Goal: Transaction & Acquisition: Book appointment/travel/reservation

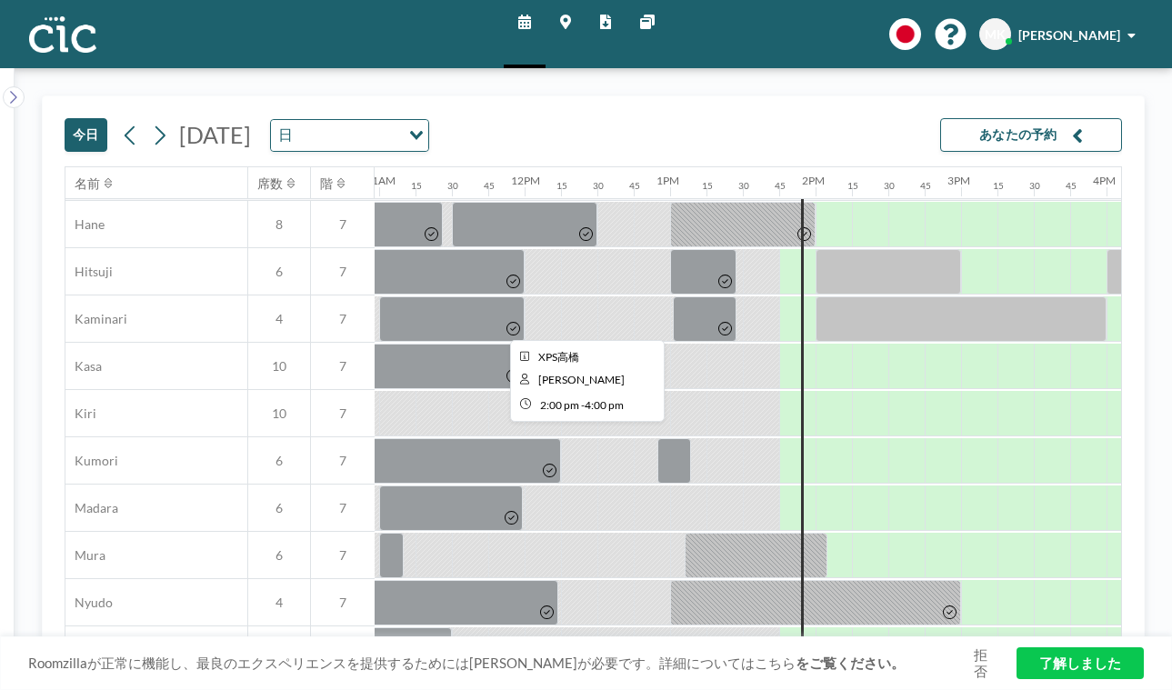
scroll to position [43, 1595]
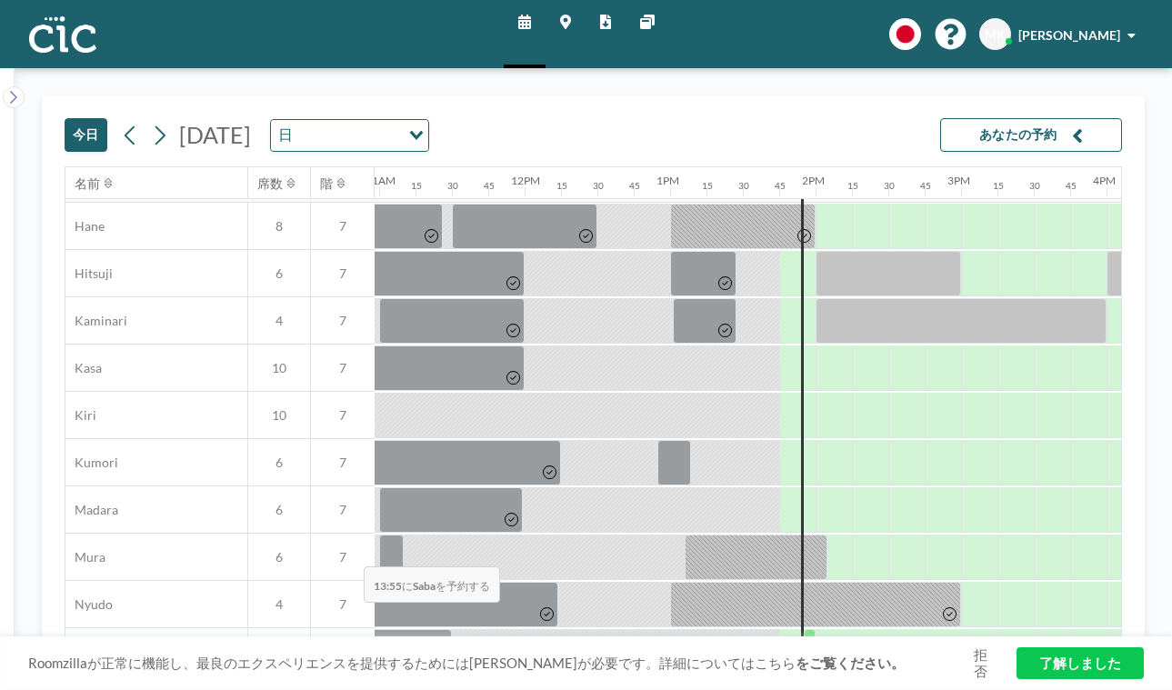
click at [804, 629] on div at bounding box center [810, 651] width 12 height 45
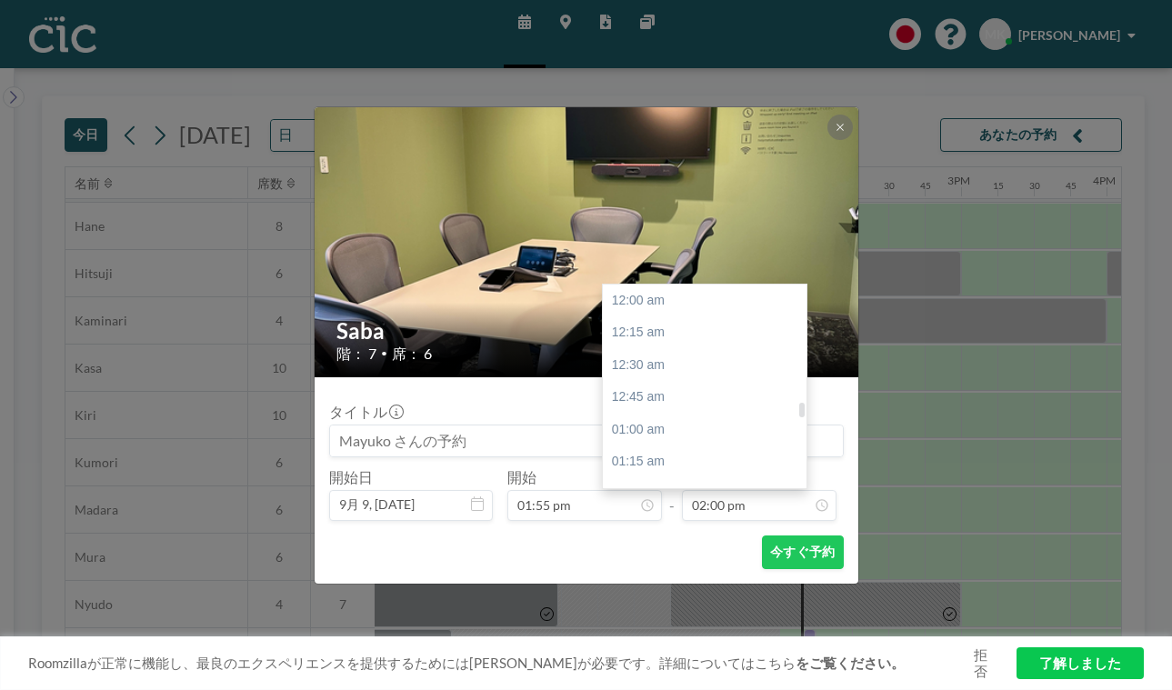
scroll to position [1625, 0]
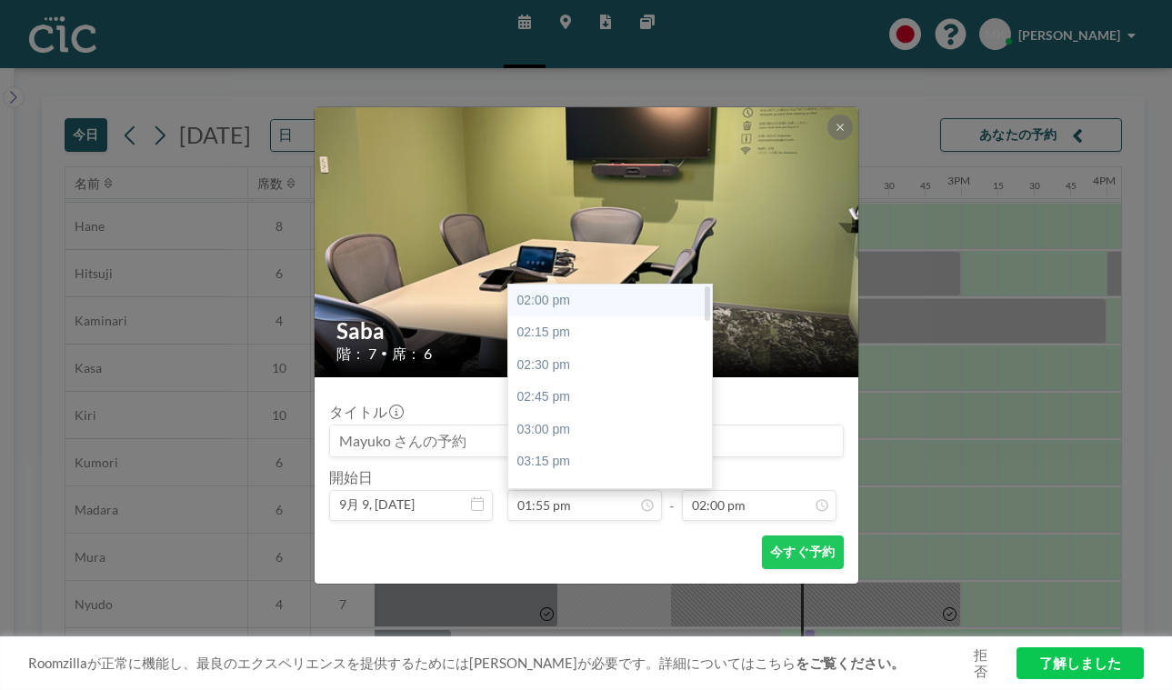
click at [606, 285] on div "02:00 pm" at bounding box center [610, 301] width 204 height 33
type input "02:00 pm"
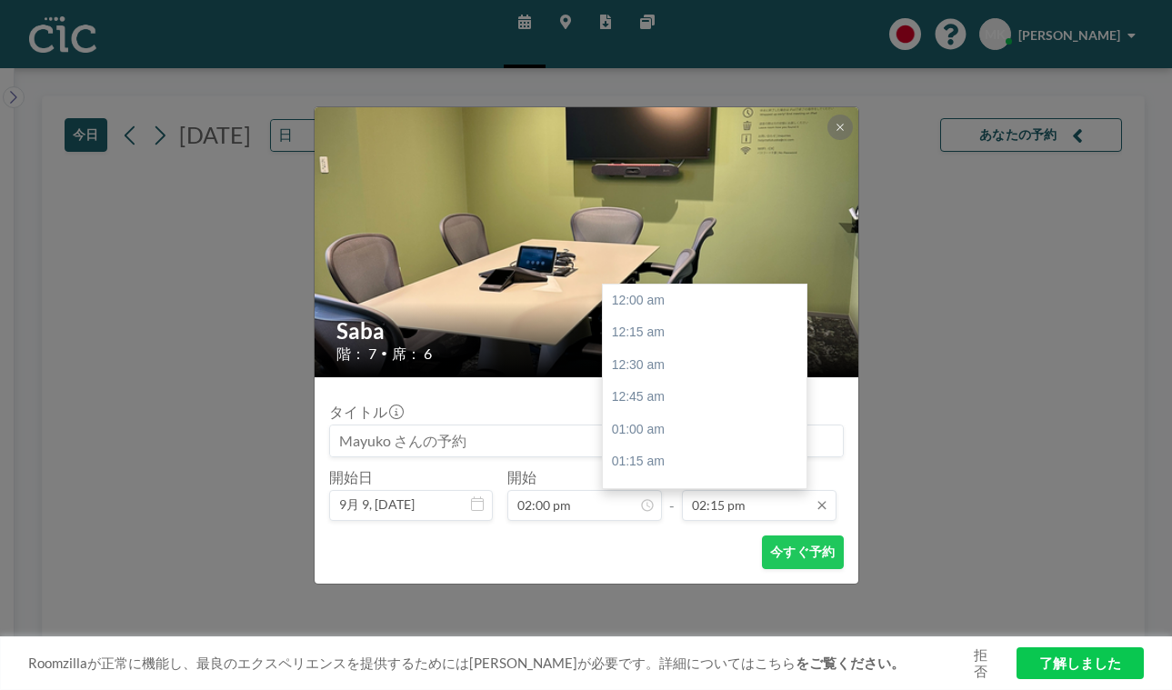
click at [714, 490] on input "02:15 pm" at bounding box center [759, 505] width 155 height 31
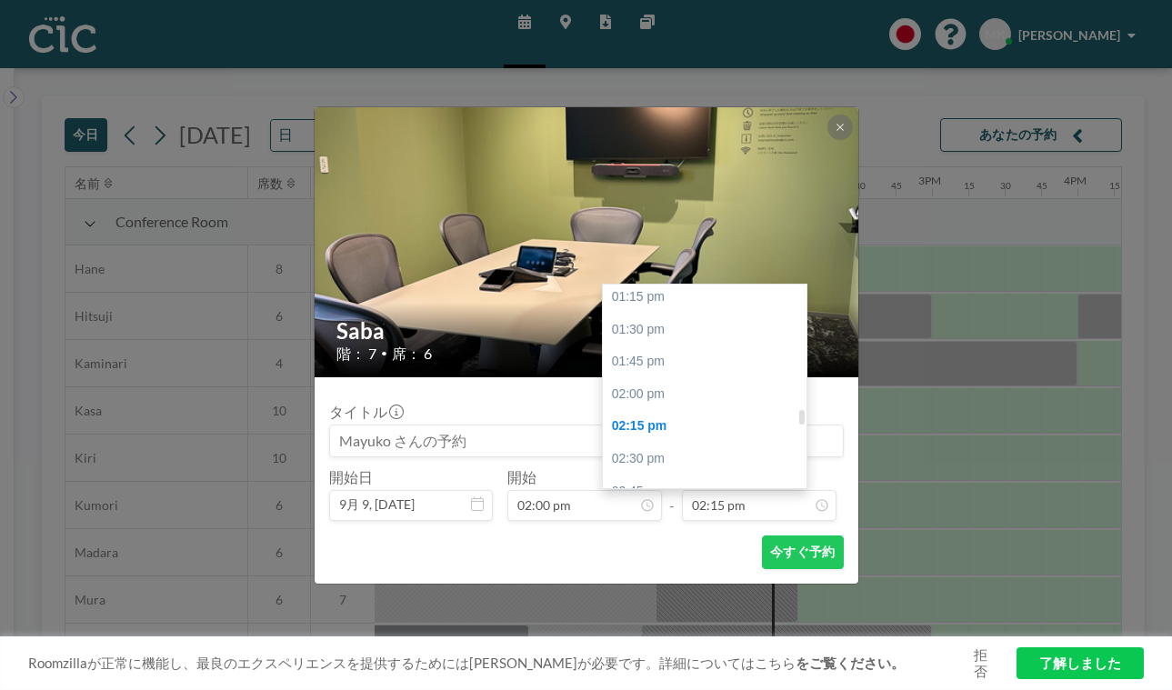
scroll to position [1724, 0]
click at [688, 632] on div "04:00 pm" at bounding box center [705, 648] width 204 height 33
type input "04:00 pm"
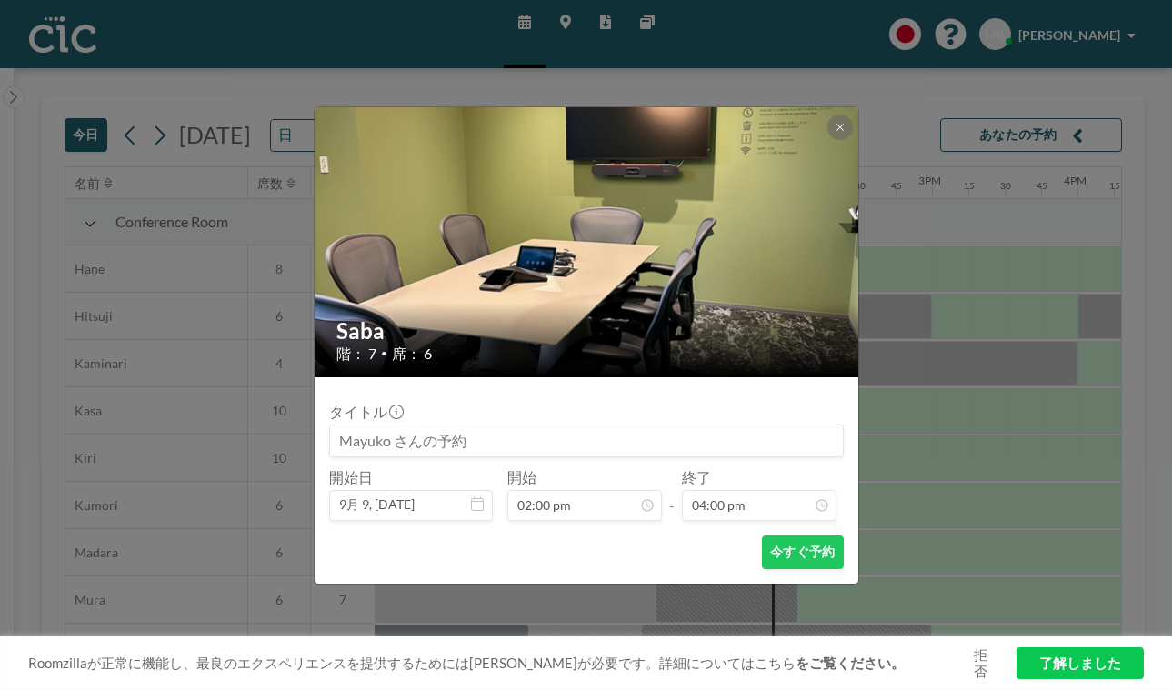
scroll to position [1857, 0]
click at [762, 535] on button "今すぐ予約" at bounding box center [802, 552] width 81 height 34
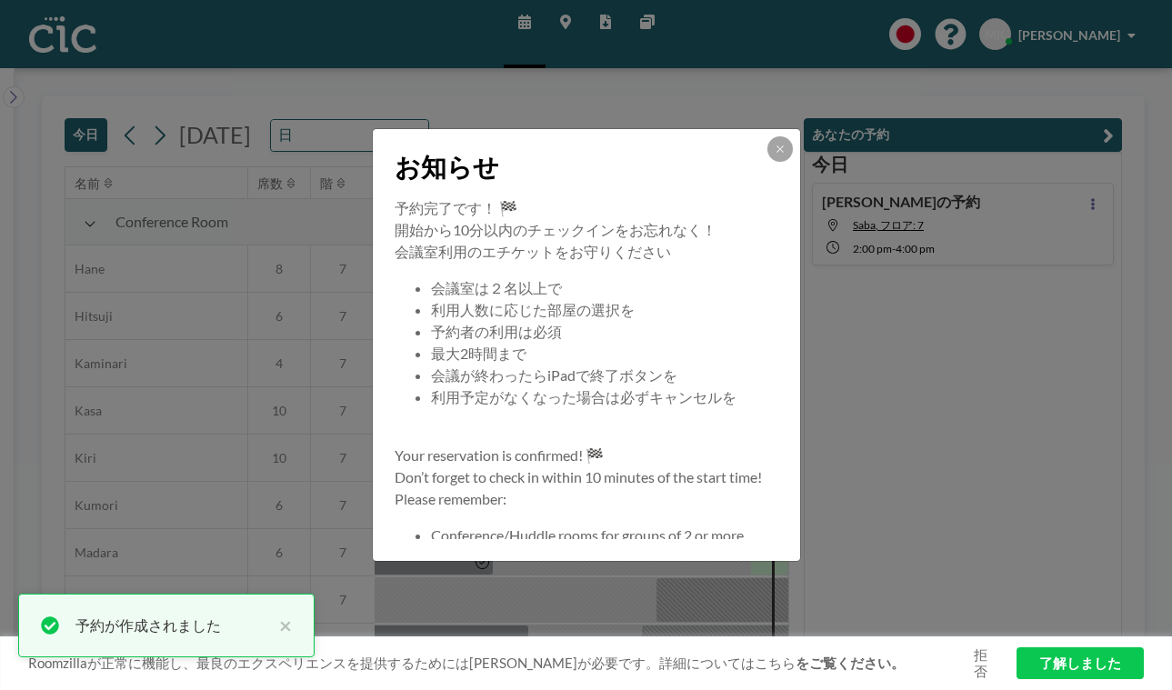
click at [767, 162] on div at bounding box center [779, 148] width 25 height 25
click at [767, 162] on button at bounding box center [779, 148] width 25 height 25
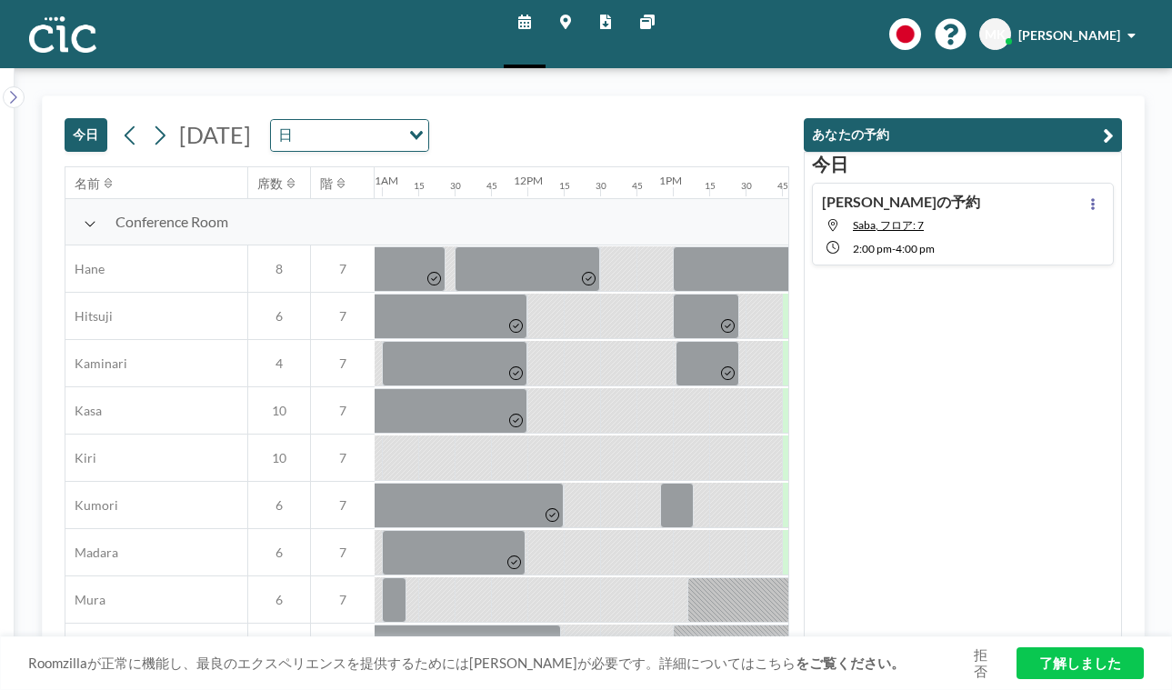
scroll to position [0, 1595]
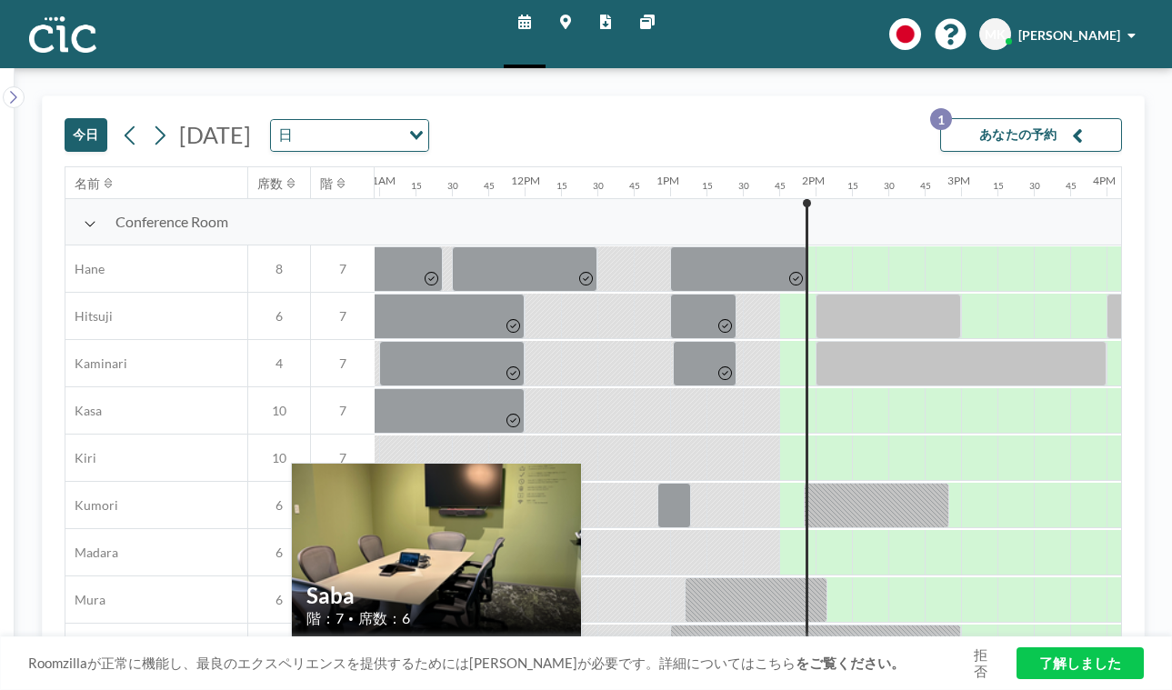
click at [215, 685] on icon at bounding box center [225, 694] width 21 height 18
